Goal: Transaction & Acquisition: Purchase product/service

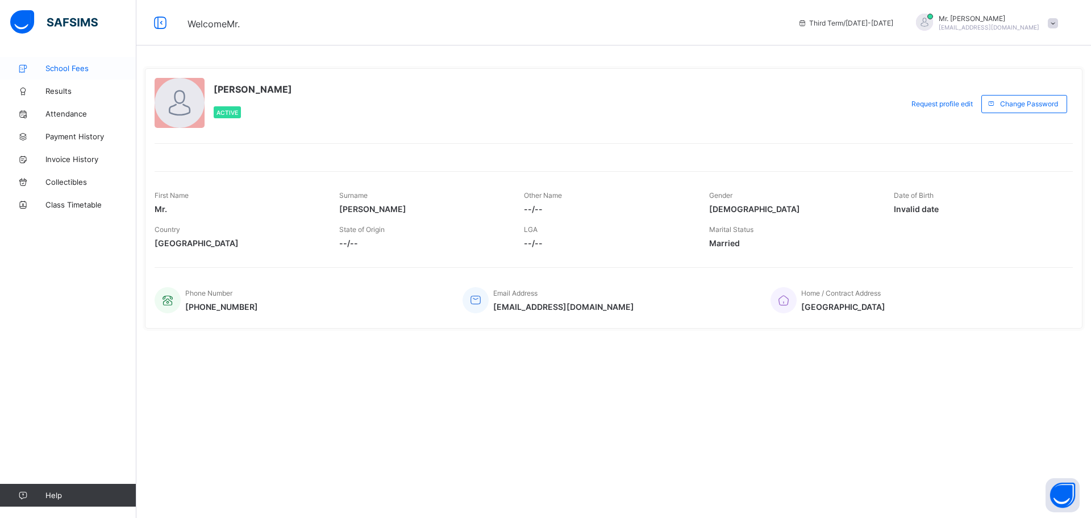
click at [57, 67] on span "School Fees" at bounding box center [90, 68] width 91 height 9
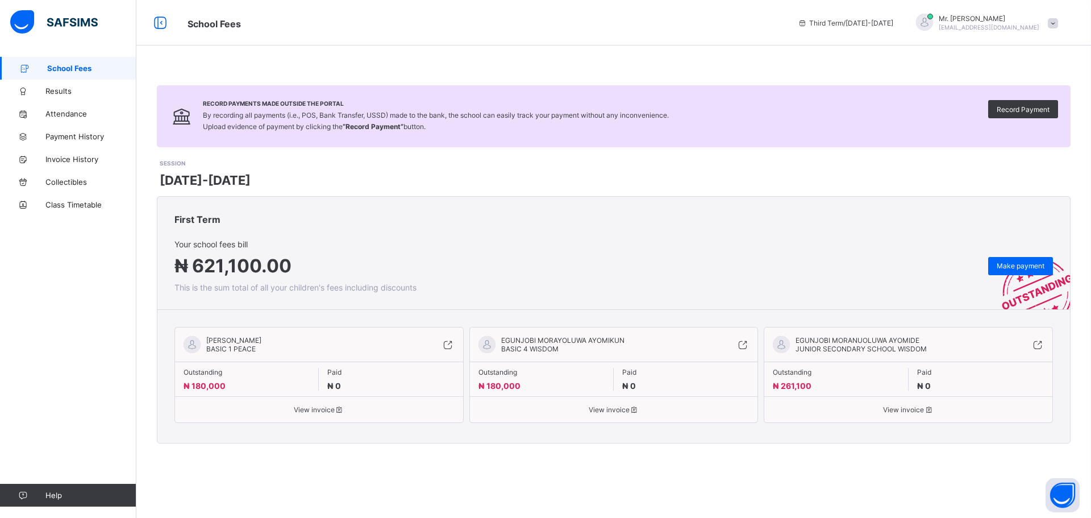
click at [325, 413] on span "View invoice" at bounding box center [319, 409] width 271 height 9
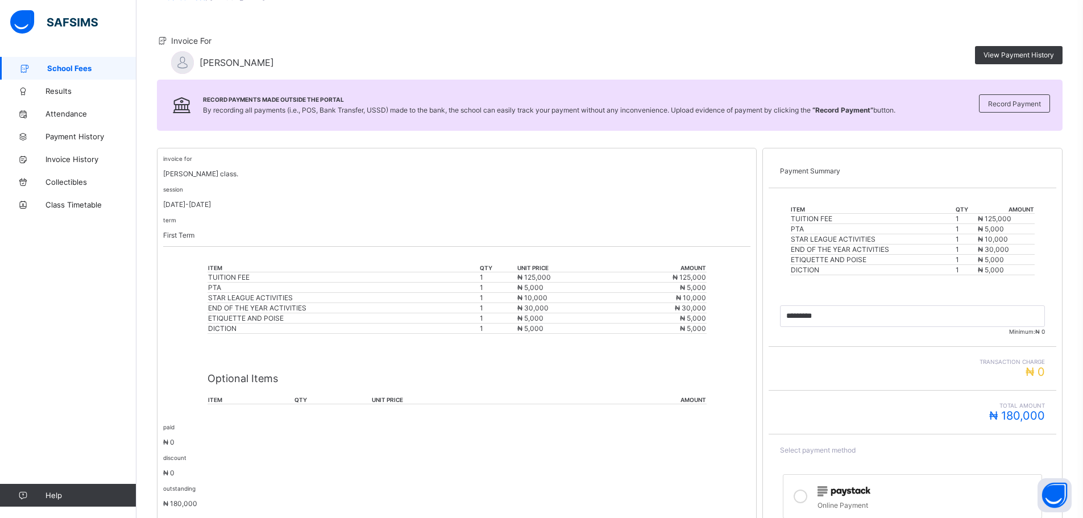
scroll to position [5, 0]
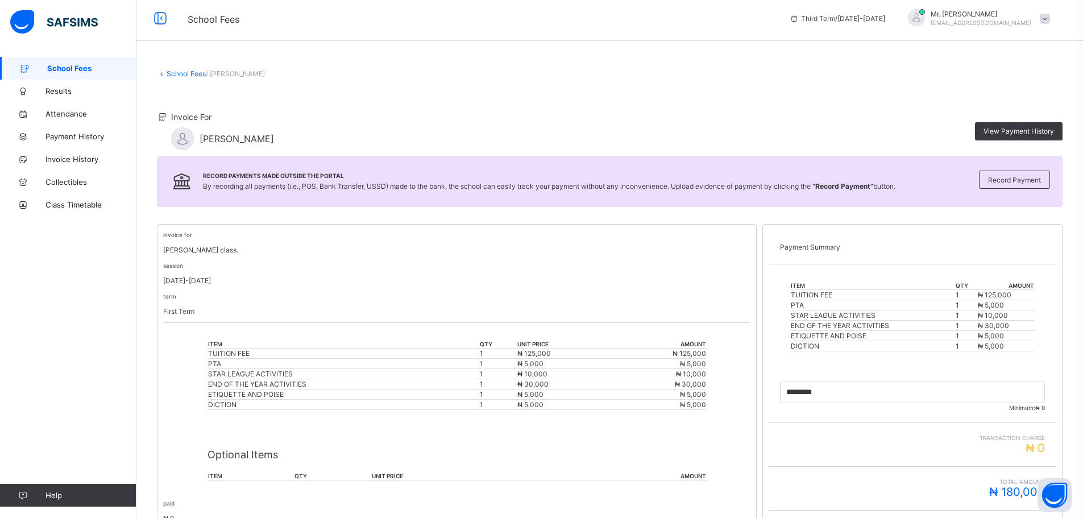
click at [66, 63] on link "School Fees" at bounding box center [68, 68] width 136 height 23
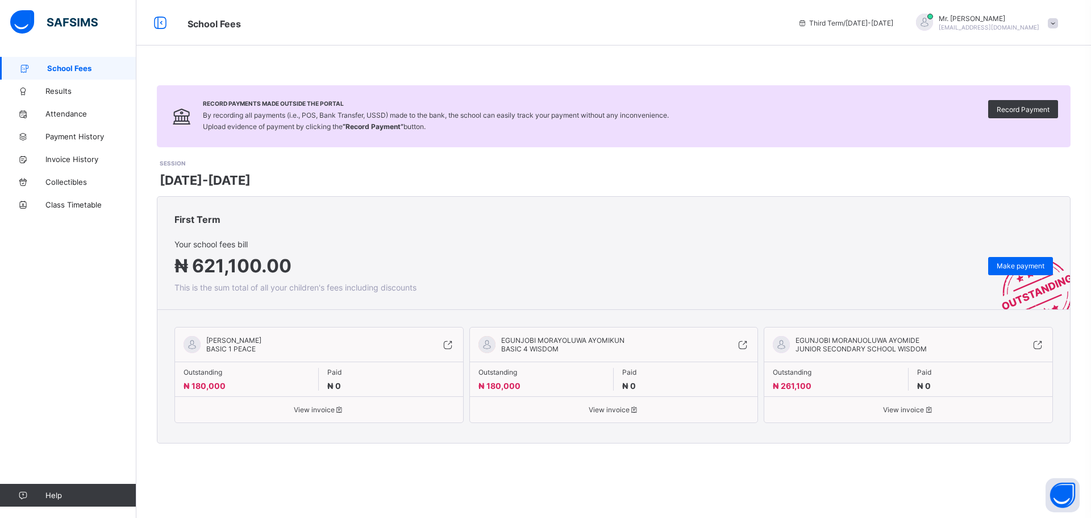
click at [602, 404] on div "View invoice" at bounding box center [614, 405] width 288 height 18
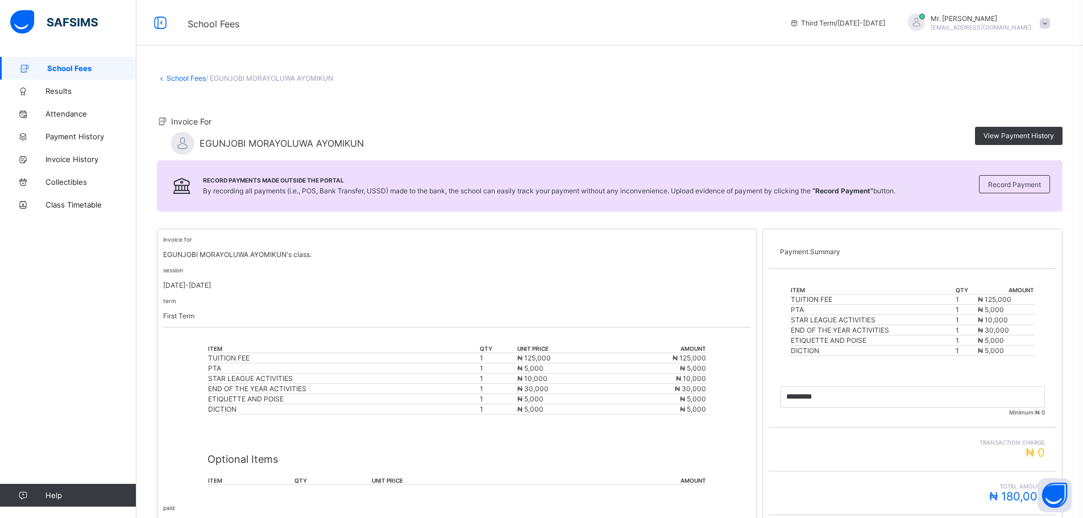
click at [63, 68] on span "School Fees" at bounding box center [91, 68] width 89 height 9
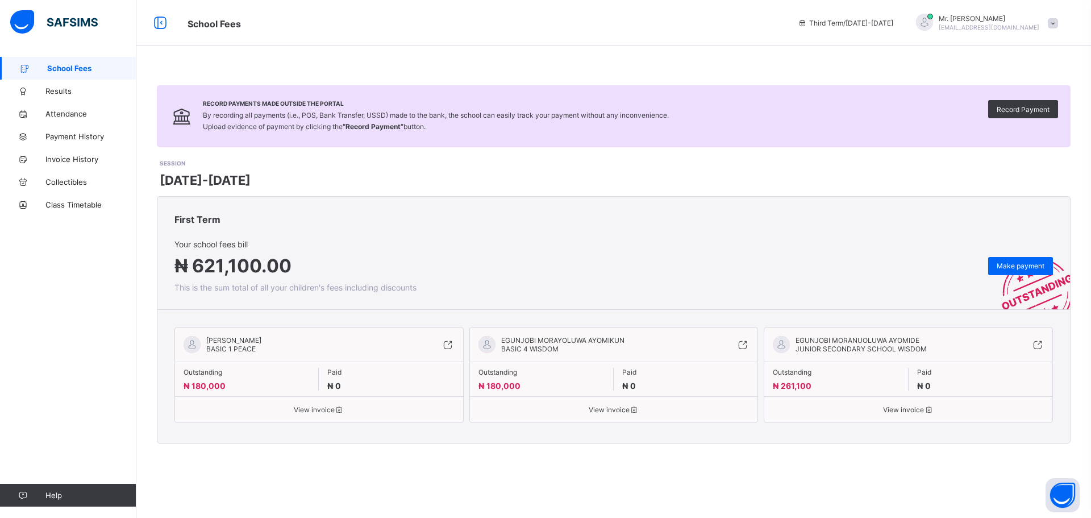
click at [876, 346] on span "JUNIOR SECONDARY SCHOOL WISDOM" at bounding box center [861, 348] width 131 height 9
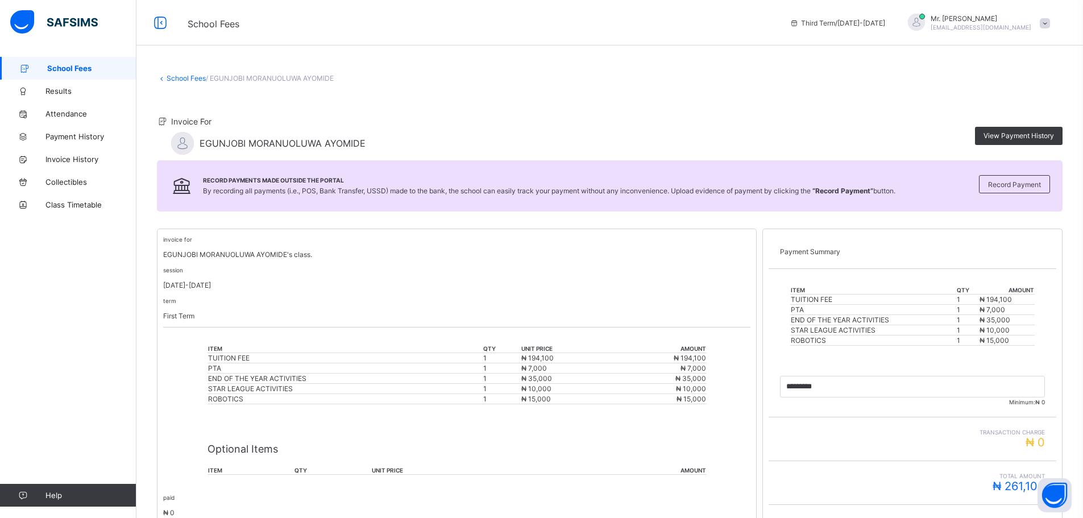
click at [59, 64] on span "School Fees" at bounding box center [91, 68] width 89 height 9
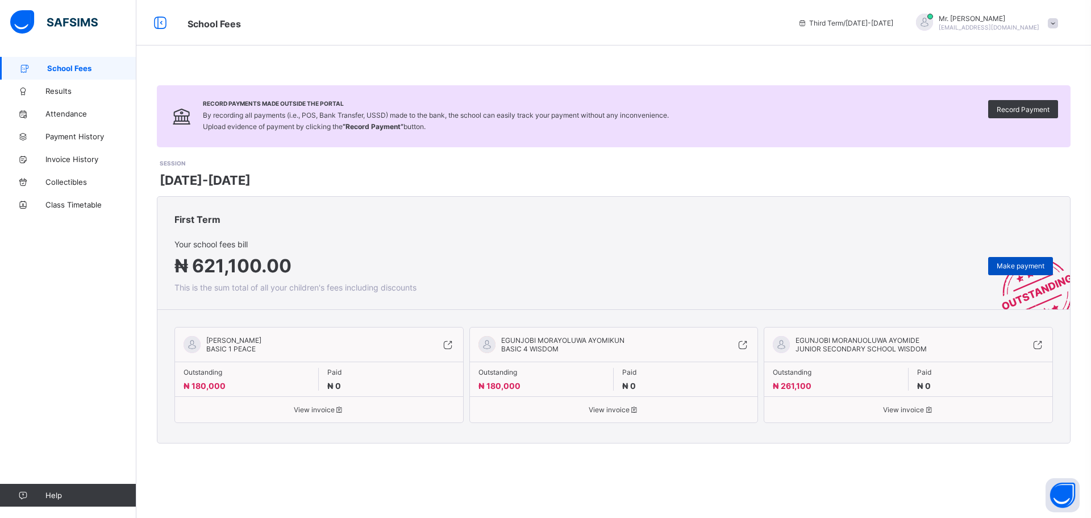
click at [1016, 267] on span "Make payment" at bounding box center [1021, 265] width 48 height 9
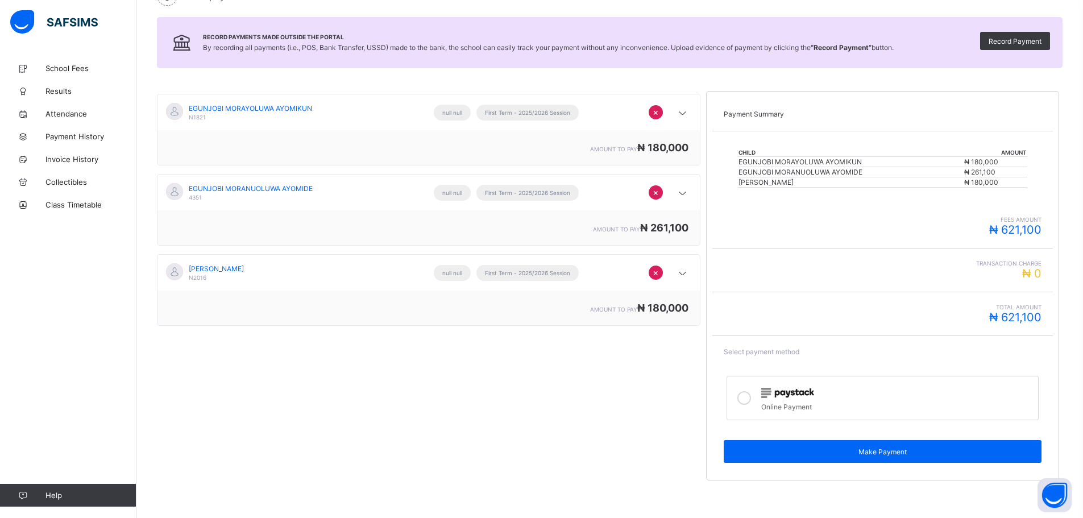
scroll to position [127, 0]
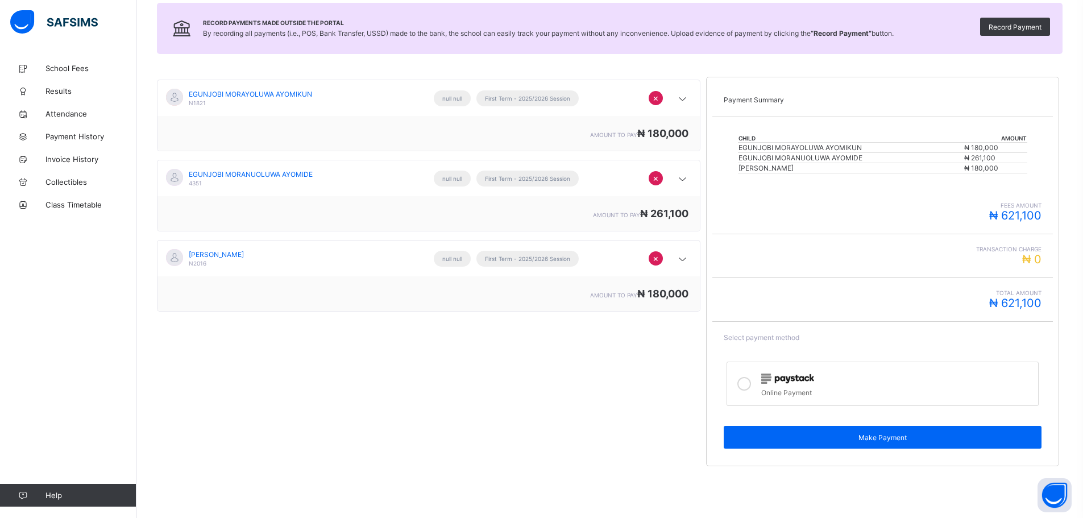
click at [751, 379] on icon at bounding box center [744, 384] width 14 height 14
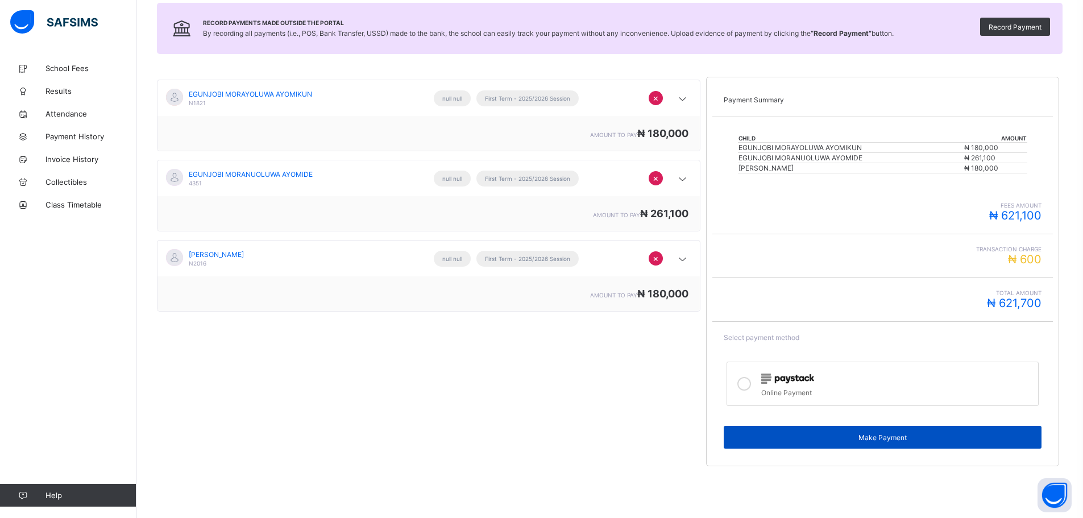
click at [863, 435] on span "Make Payment" at bounding box center [882, 437] width 301 height 9
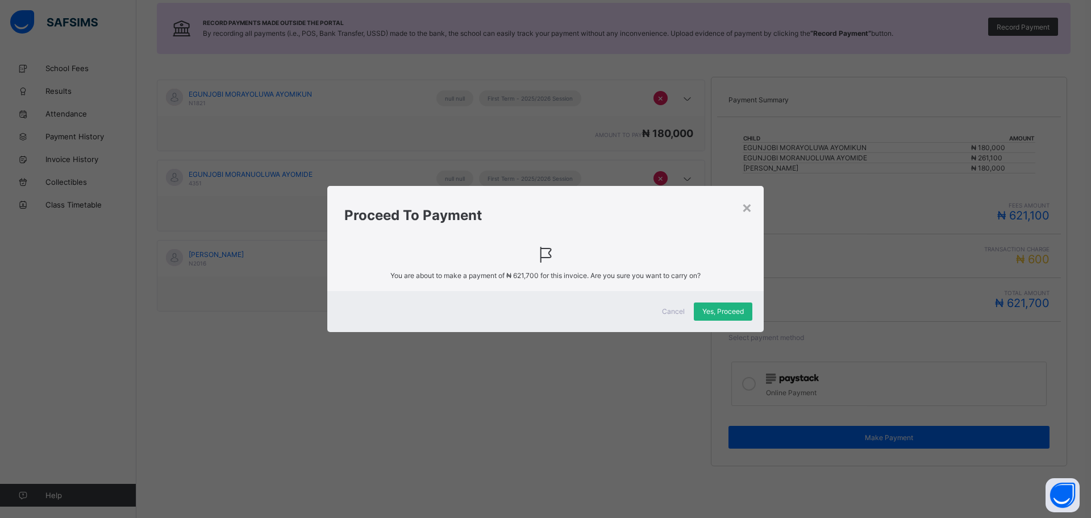
click at [725, 302] on div "Yes, Proceed" at bounding box center [723, 311] width 59 height 18
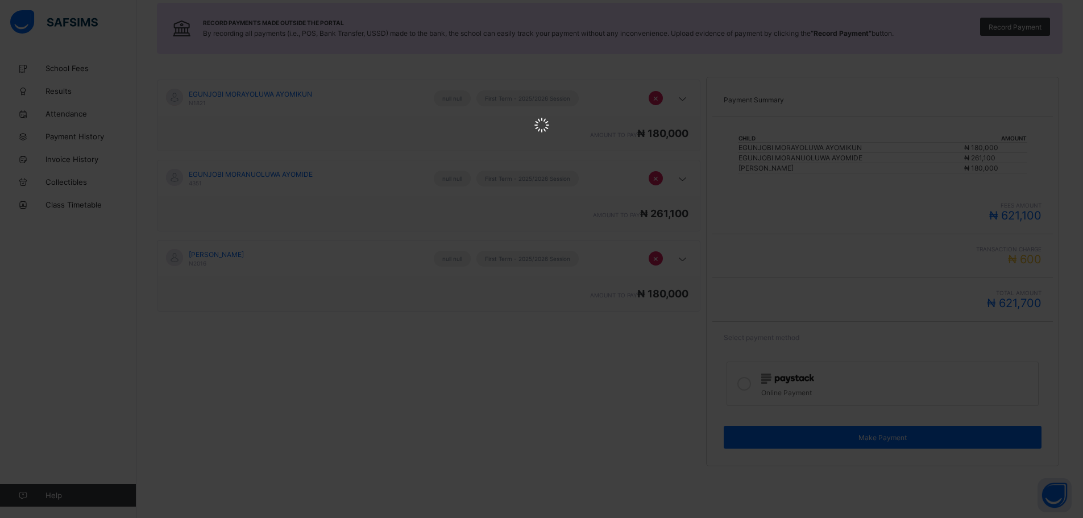
scroll to position [0, 0]
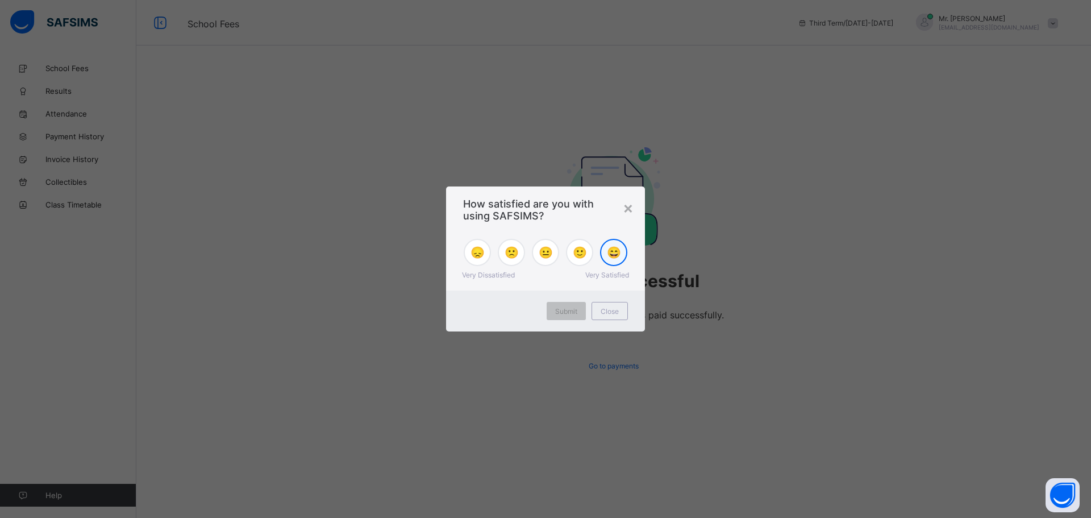
click at [612, 249] on span "😄" at bounding box center [614, 253] width 14 height 14
click at [552, 314] on div "Submit" at bounding box center [566, 311] width 39 height 18
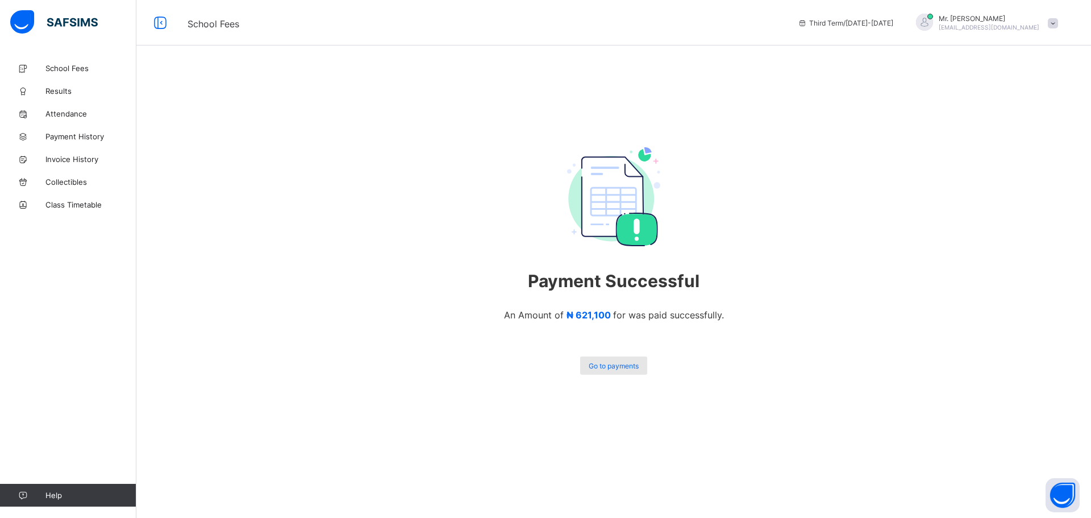
click at [601, 364] on span "Go to payments" at bounding box center [614, 365] width 50 height 9
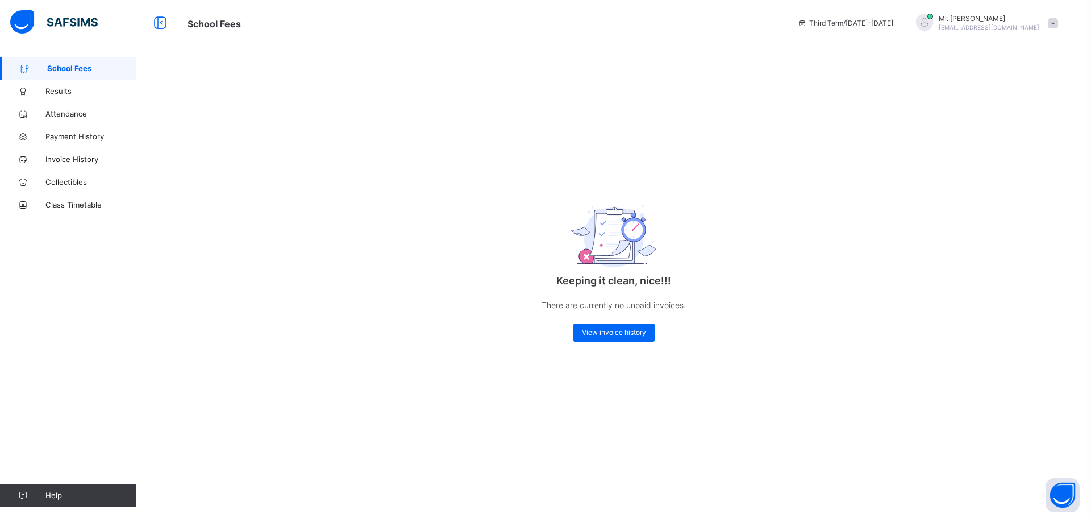
click at [67, 68] on span "School Fees" at bounding box center [91, 68] width 89 height 9
click at [599, 336] on span "View invoice history" at bounding box center [614, 332] width 64 height 9
click at [599, 334] on span "View invoice history" at bounding box center [614, 332] width 64 height 9
click at [77, 69] on span "School Fees" at bounding box center [91, 68] width 89 height 9
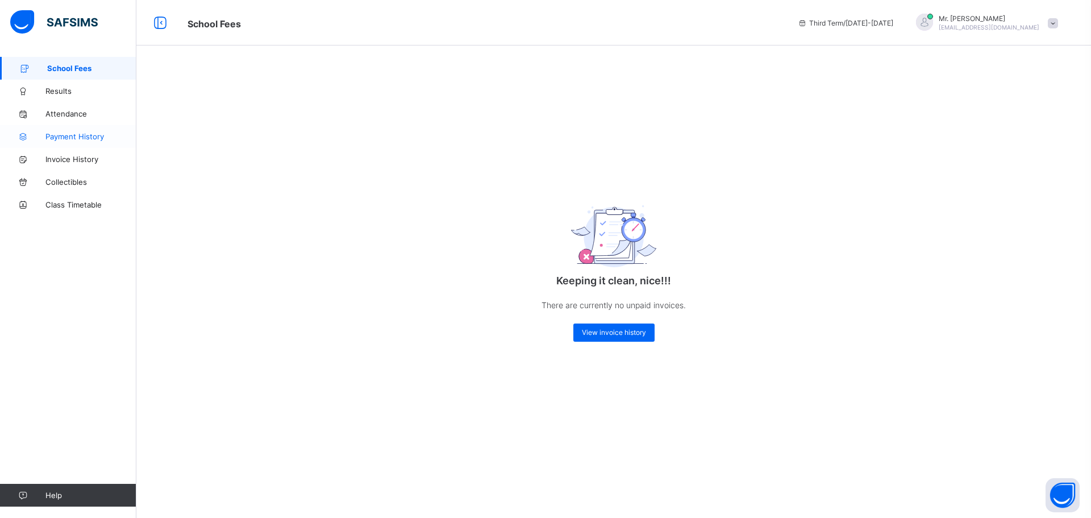
click at [84, 137] on span "Payment History" at bounding box center [90, 136] width 91 height 9
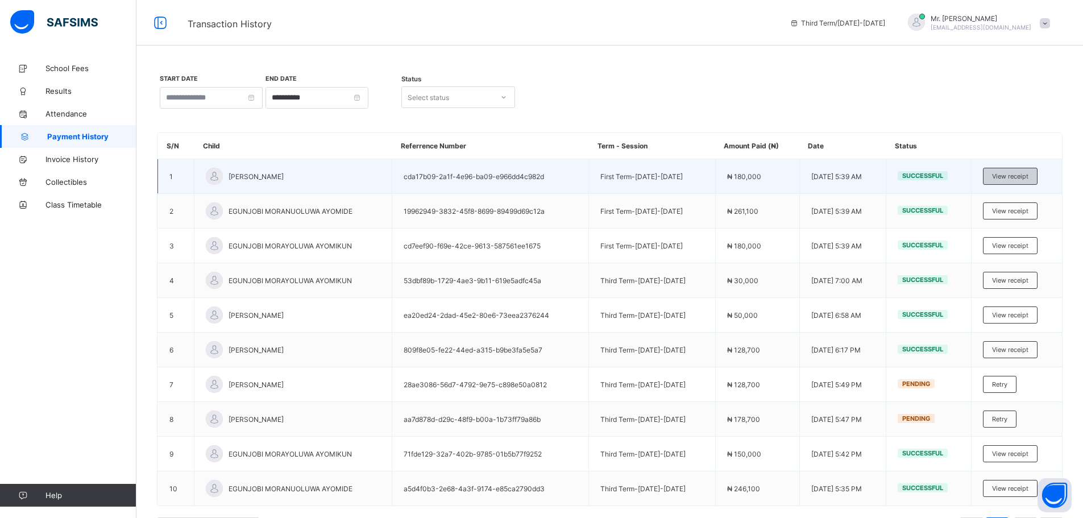
click at [1019, 174] on span "View receipt" at bounding box center [1010, 176] width 36 height 8
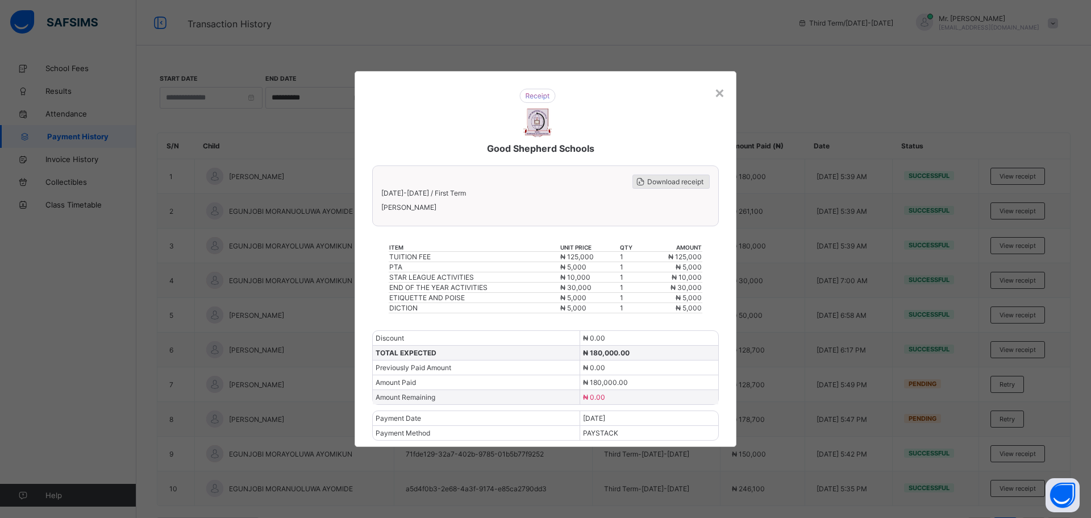
click at [684, 179] on span "Download receipt" at bounding box center [675, 181] width 56 height 9
click at [717, 88] on div "×" at bounding box center [719, 91] width 11 height 19
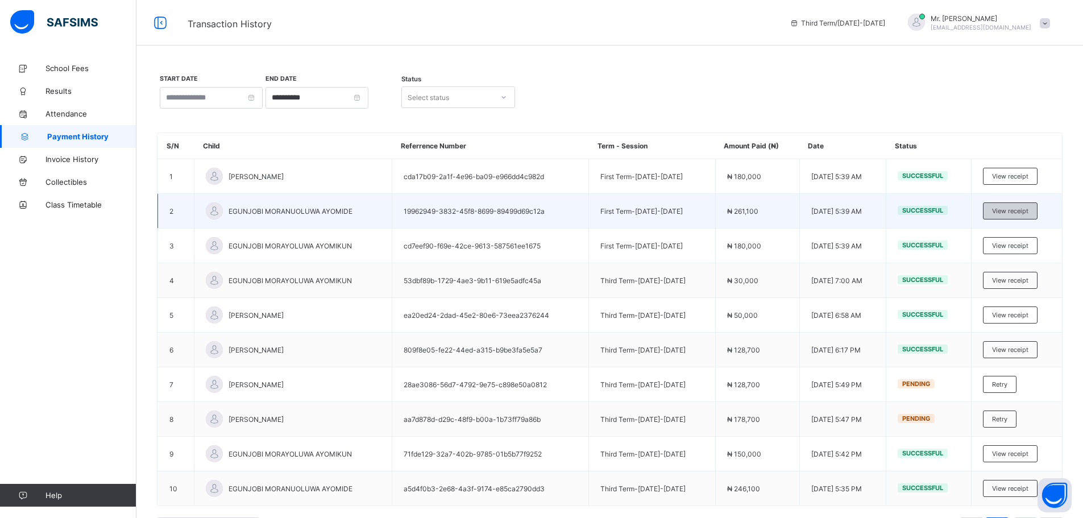
click at [1020, 211] on span "View receipt" at bounding box center [1010, 211] width 36 height 8
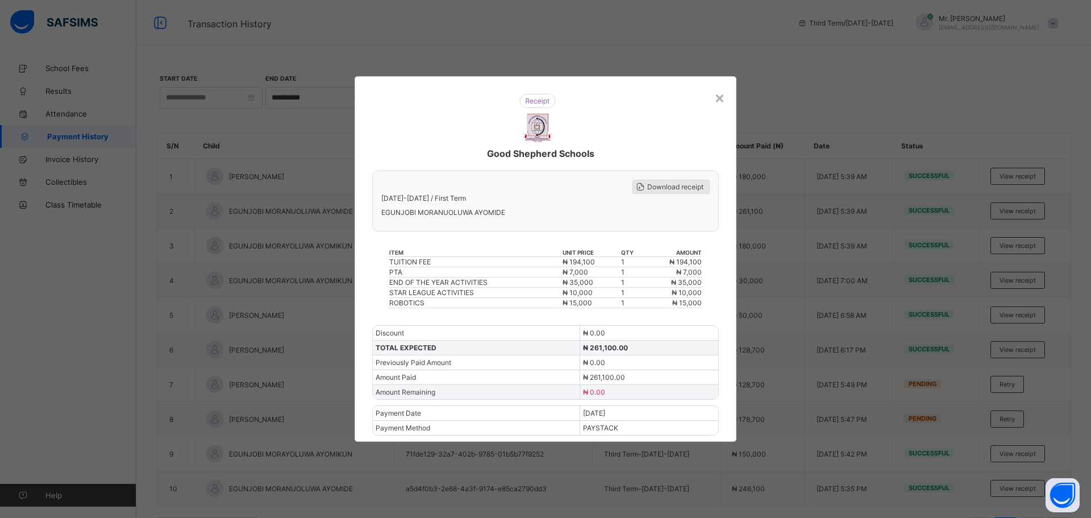
click at [669, 187] on span "Download receipt" at bounding box center [675, 186] width 56 height 9
click at [721, 93] on div "×" at bounding box center [719, 97] width 11 height 19
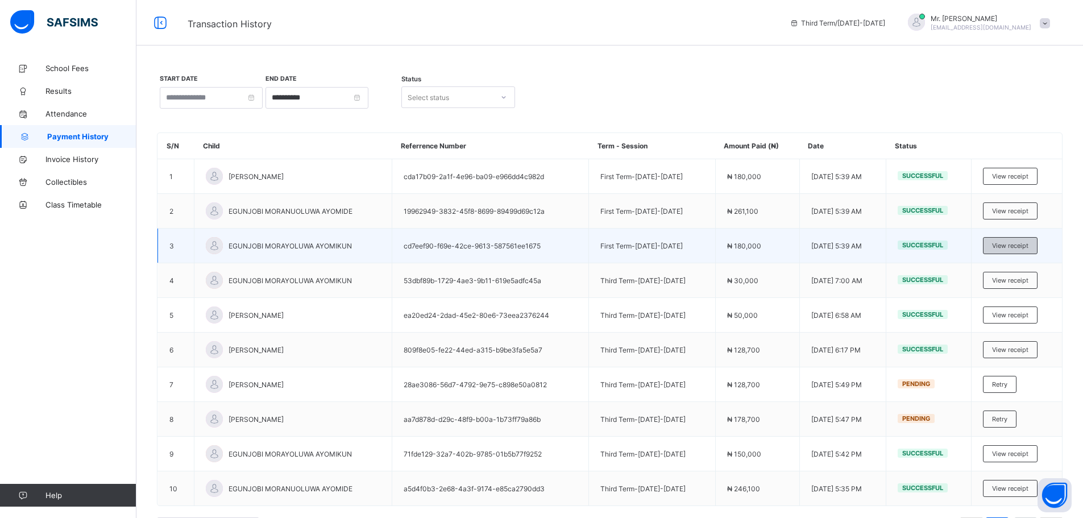
click at [1024, 244] on span "View receipt" at bounding box center [1010, 246] width 36 height 8
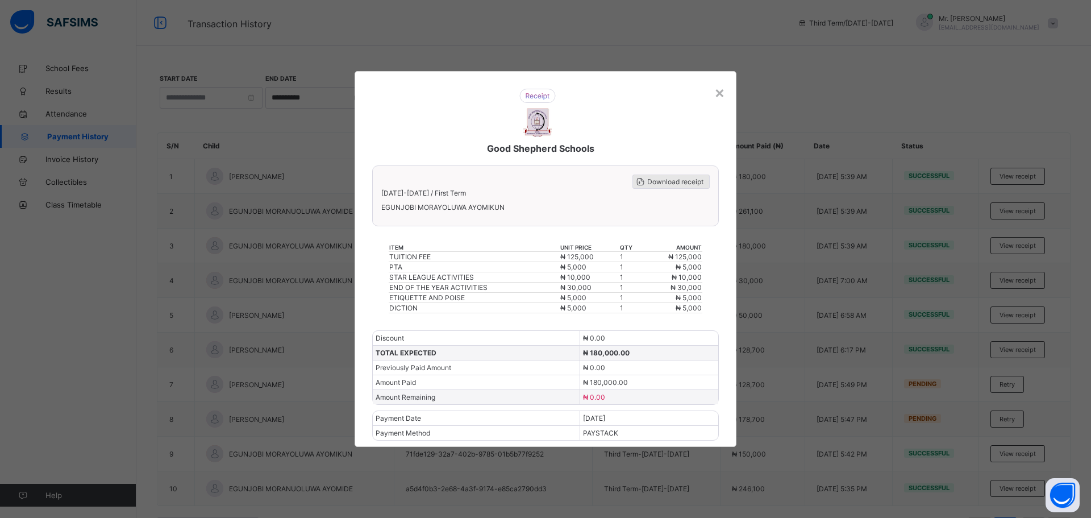
click at [674, 178] on span "Download receipt" at bounding box center [675, 181] width 56 height 9
click at [719, 91] on div "×" at bounding box center [719, 91] width 11 height 19
